Goal: Transaction & Acquisition: Purchase product/service

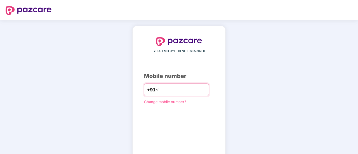
type input "**********"
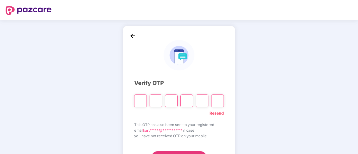
paste input "*"
type input "*"
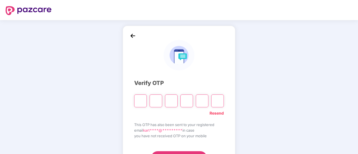
type input "*"
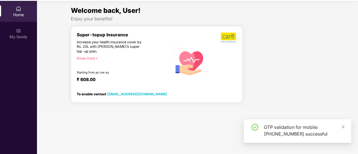
scroll to position [31, 0]
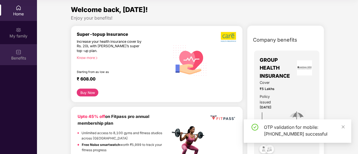
click at [22, 49] on div "Benefits" at bounding box center [18, 54] width 37 height 21
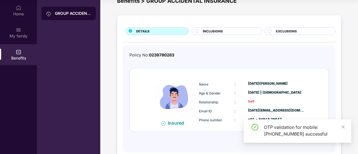
scroll to position [27, 0]
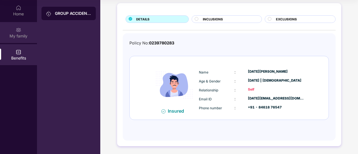
click at [24, 36] on div "My family" at bounding box center [18, 36] width 37 height 6
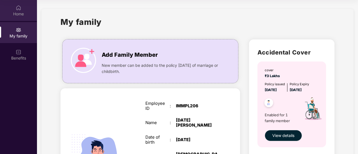
click at [17, 14] on div "Home" at bounding box center [18, 14] width 37 height 6
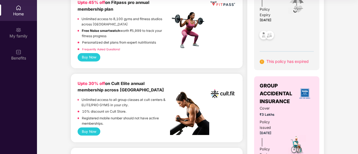
scroll to position [140, 0]
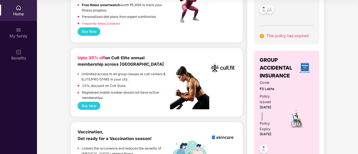
click at [91, 106] on button "Buy Now" at bounding box center [89, 106] width 23 height 8
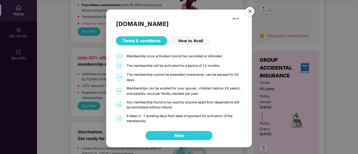
click at [177, 135] on span "Next" at bounding box center [179, 136] width 9 height 6
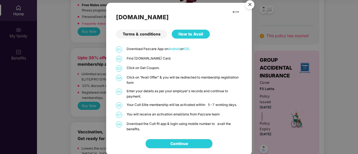
scroll to position [1, 0]
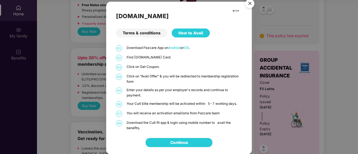
click at [187, 143] on link "Continue" at bounding box center [179, 143] width 18 height 6
click at [250, 4] on img "Close" at bounding box center [250, 5] width 16 height 16
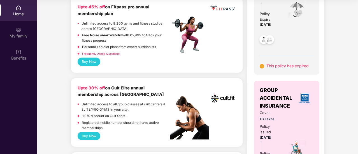
scroll to position [84, 0]
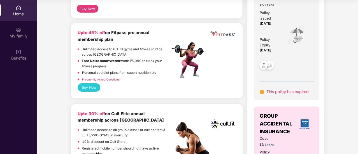
click at [90, 87] on button "Buy Now" at bounding box center [89, 88] width 23 height 8
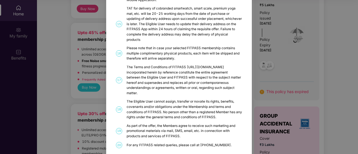
scroll to position [315, 0]
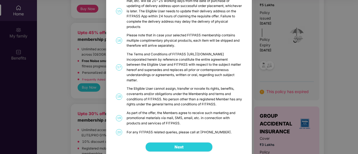
click at [176, 144] on span "Next" at bounding box center [179, 147] width 9 height 6
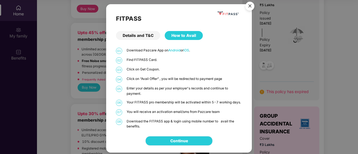
click at [172, 138] on link "Continue" at bounding box center [179, 141] width 18 height 6
click at [249, 7] on img "Close" at bounding box center [250, 7] width 16 height 16
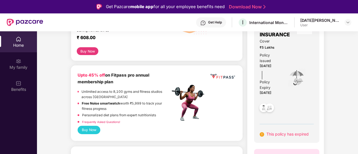
scroll to position [112, 0]
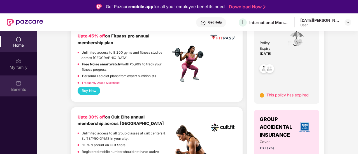
click at [10, 86] on div "Benefits" at bounding box center [18, 86] width 37 height 21
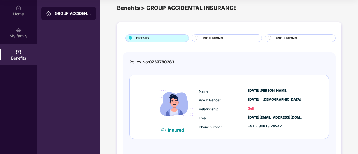
scroll to position [0, 0]
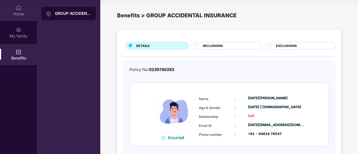
click at [17, 8] on img at bounding box center [19, 8] width 6 height 6
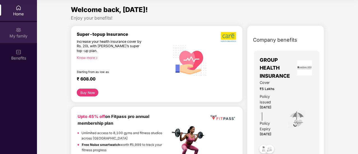
click at [22, 31] on div "My family" at bounding box center [18, 32] width 37 height 21
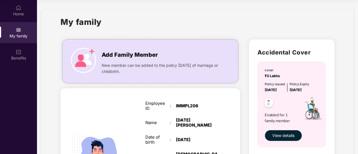
click at [27, 44] on div "Home My family Benefits" at bounding box center [18, 33] width 37 height 66
click at [22, 61] on div "Benefits" at bounding box center [18, 58] width 37 height 6
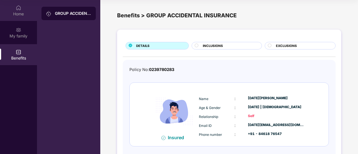
click at [23, 14] on div "Home" at bounding box center [18, 14] width 37 height 6
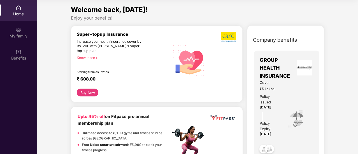
scroll to position [140, 0]
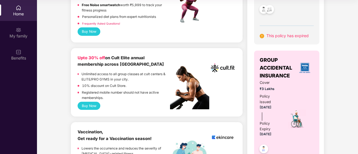
click at [89, 25] on link "Frequently Asked Questions!" at bounding box center [101, 23] width 38 height 3
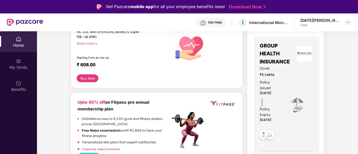
scroll to position [112, 0]
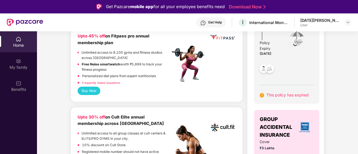
click at [92, 90] on button "Buy Now" at bounding box center [89, 91] width 23 height 8
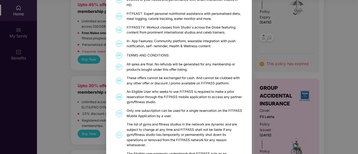
scroll to position [0, 0]
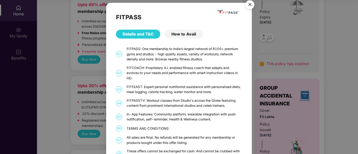
click at [193, 36] on div "How to Avail" at bounding box center [184, 34] width 38 height 9
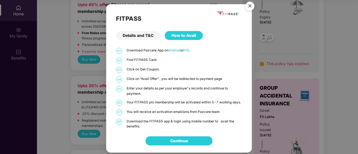
click at [184, 139] on link "Continue" at bounding box center [179, 141] width 18 height 6
click at [253, 9] on img "Close" at bounding box center [250, 7] width 16 height 16
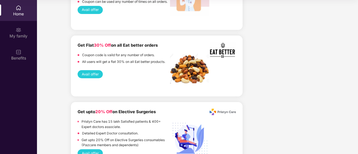
scroll to position [1211, 0]
